Goal: Book appointment/travel/reservation

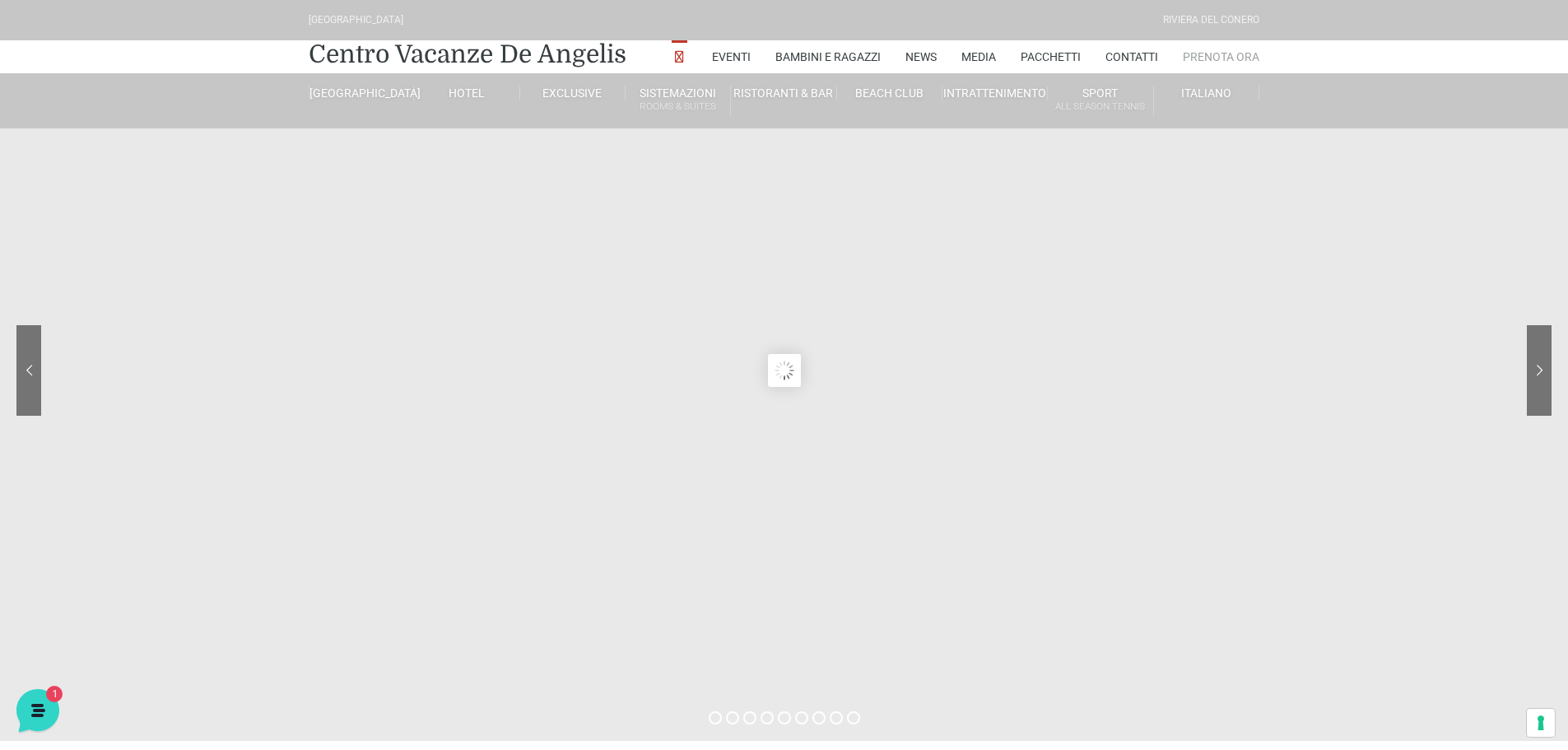
click at [1221, 59] on link "Prenota Ora" at bounding box center [1221, 57] width 77 height 33
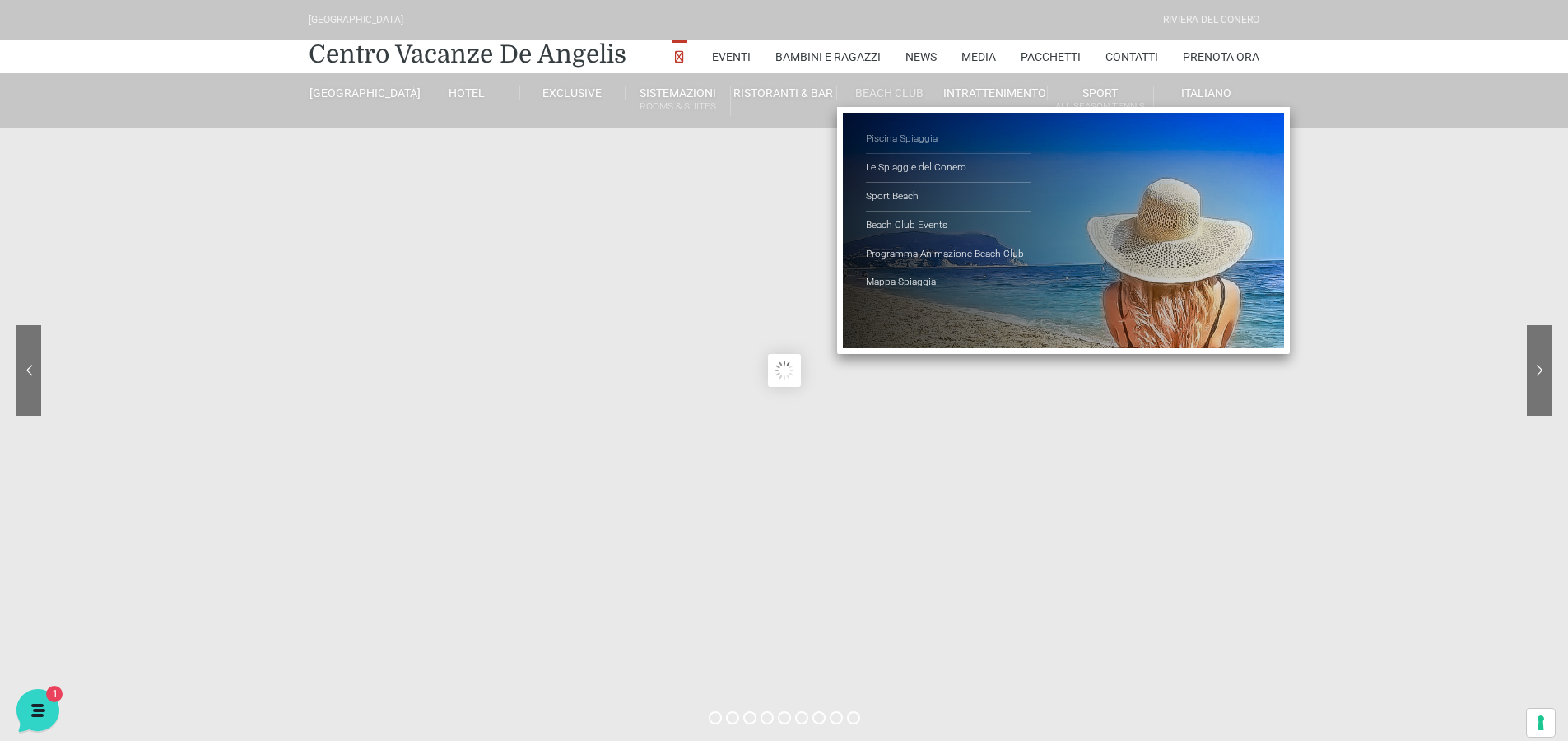
click at [901, 136] on link "Piscina Spiaggia" at bounding box center [947, 139] width 164 height 29
